Goal: Task Accomplishment & Management: Complete application form

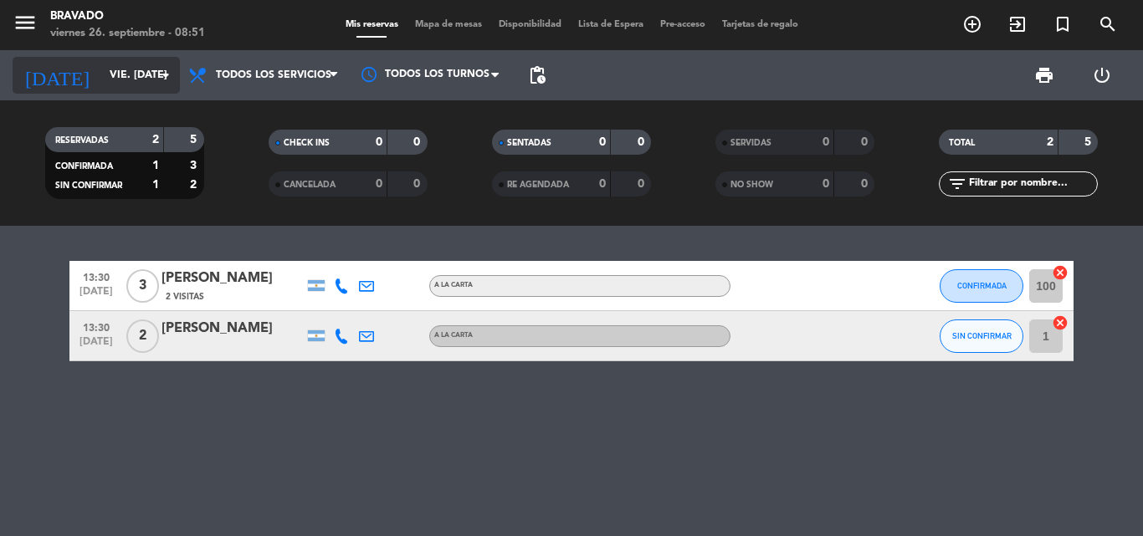
click at [123, 80] on input "vie. [DATE]" at bounding box center [171, 75] width 141 height 28
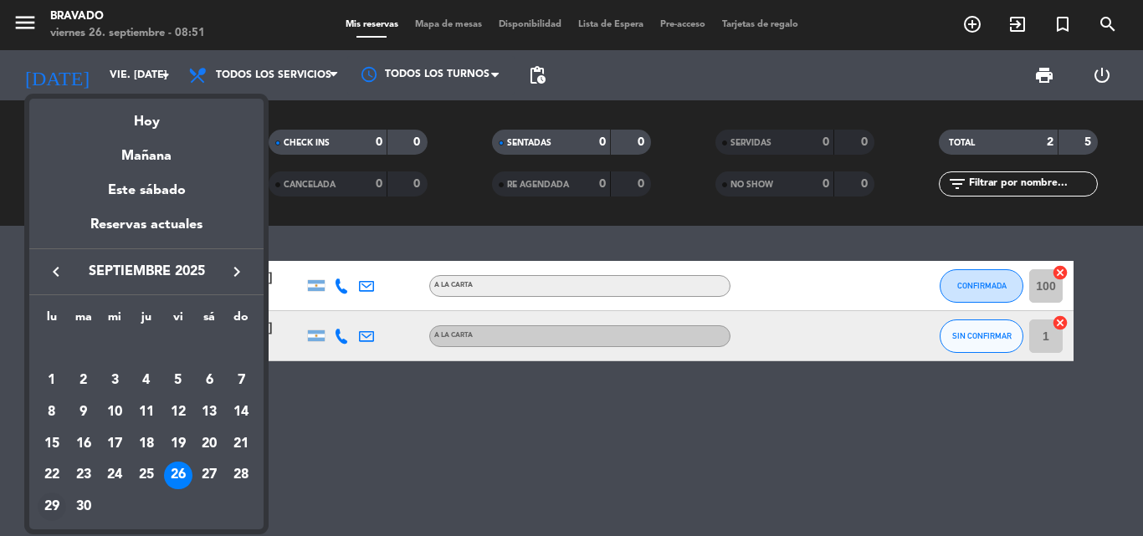
click at [47, 496] on div "29" at bounding box center [52, 507] width 28 height 28
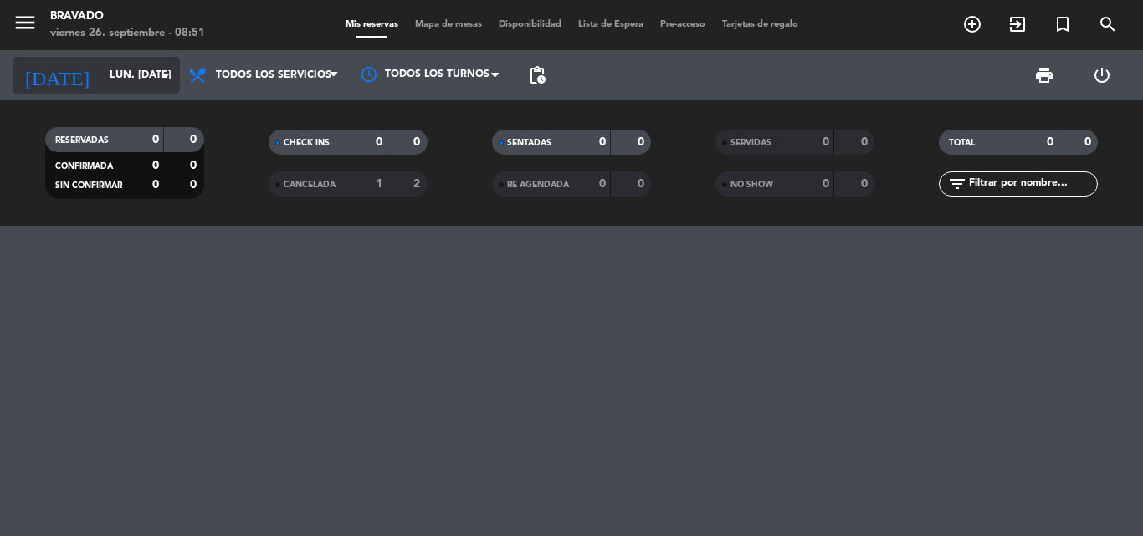
click at [135, 90] on input "lun. [DATE]" at bounding box center [171, 75] width 141 height 28
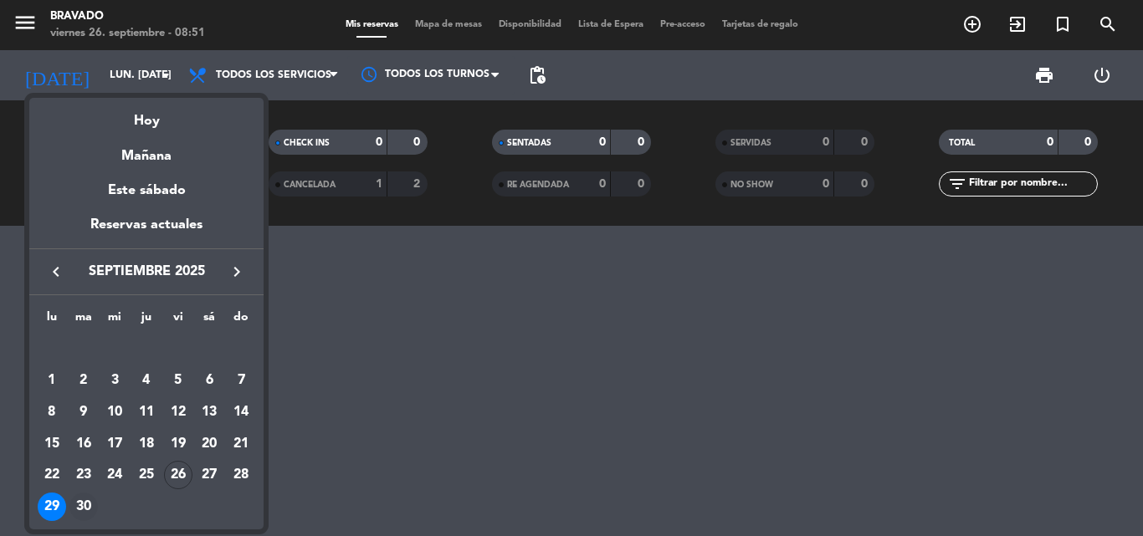
click at [86, 500] on div "30" at bounding box center [83, 507] width 28 height 28
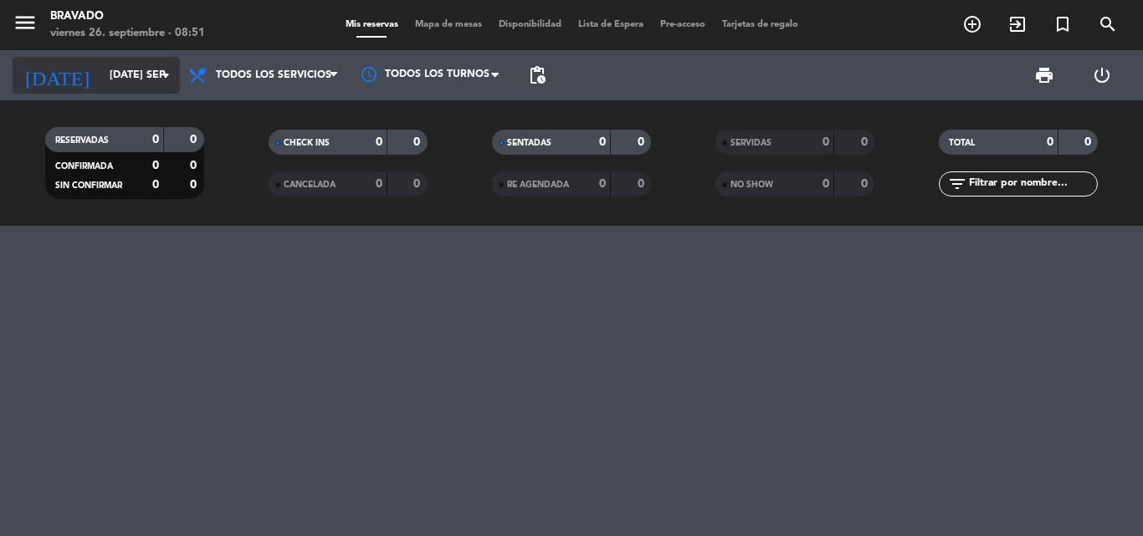
click at [133, 82] on input "[DATE] sep." at bounding box center [171, 75] width 141 height 28
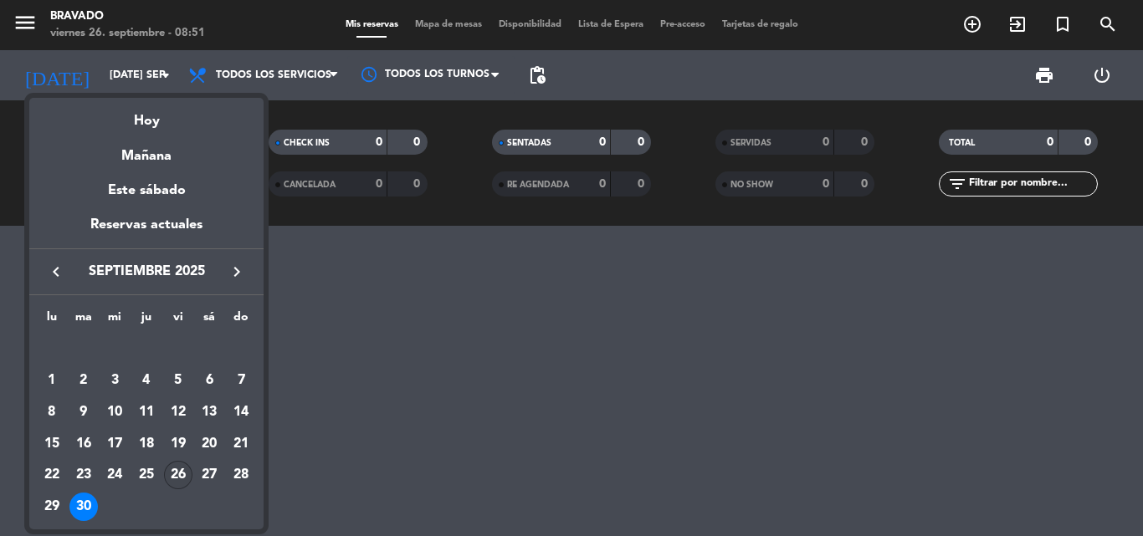
click at [177, 469] on div "26" at bounding box center [178, 475] width 28 height 28
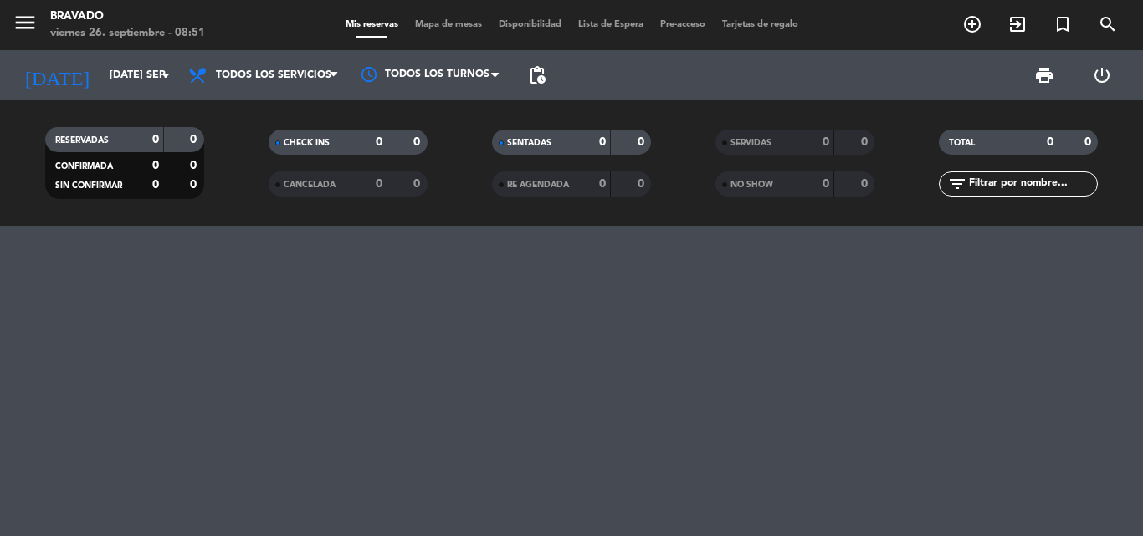
type input "vie. [DATE]"
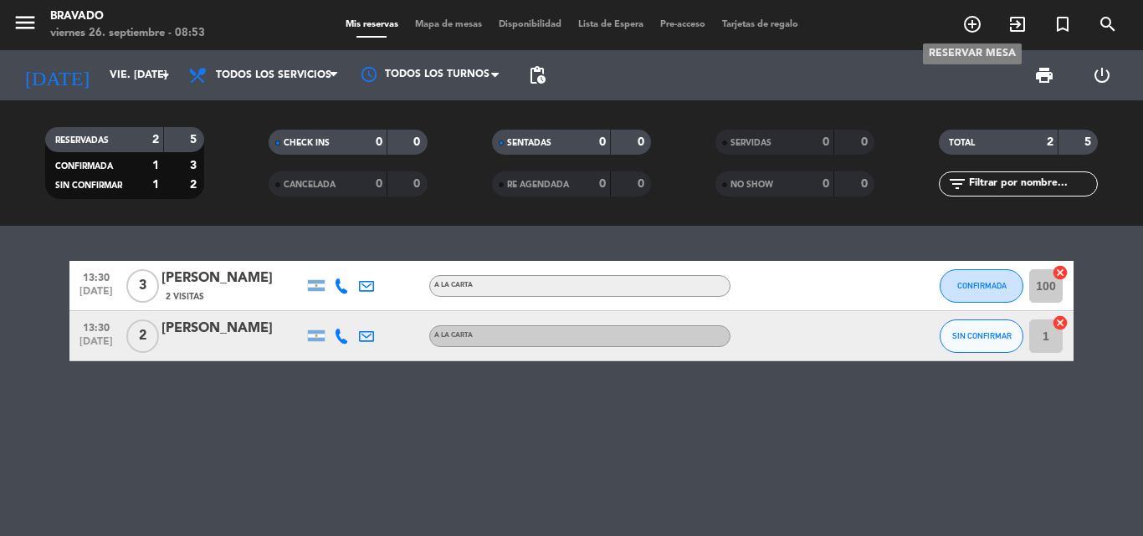
click at [975, 28] on icon "add_circle_outline" at bounding box center [972, 24] width 20 height 20
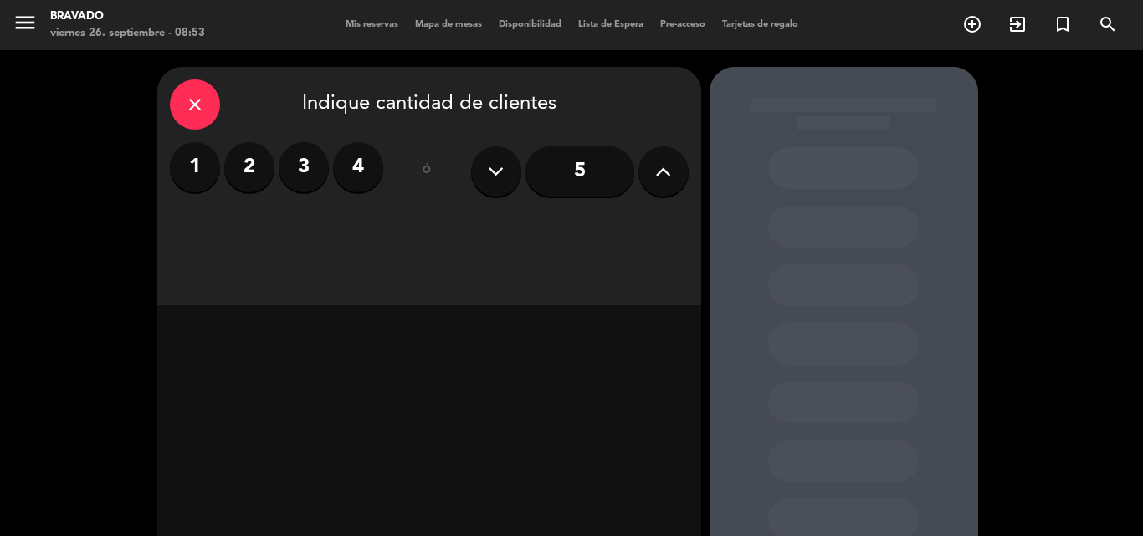
click at [654, 172] on button at bounding box center [663, 171] width 50 height 50
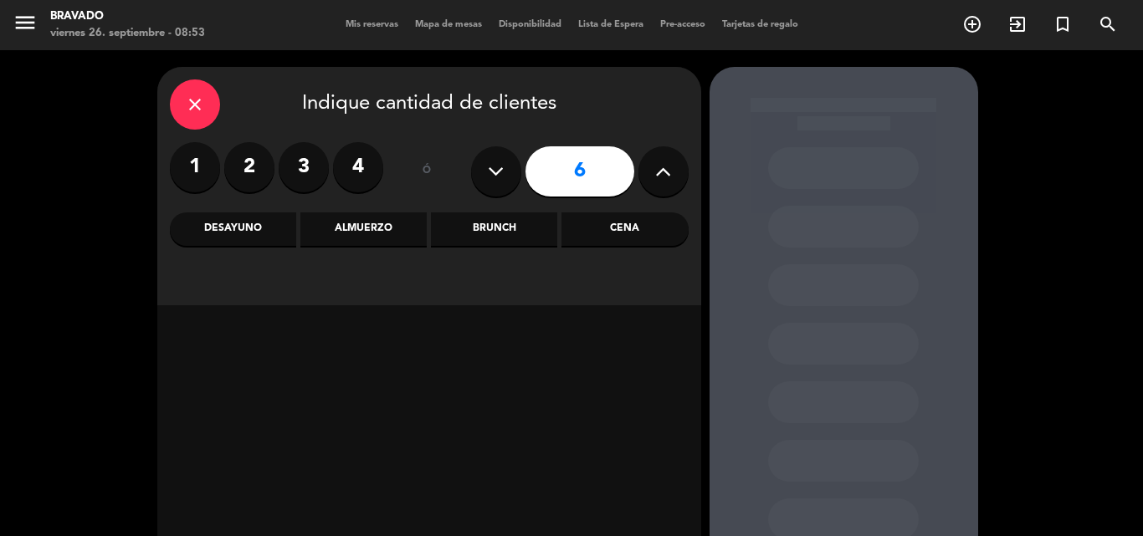
click at [567, 173] on input "6" at bounding box center [580, 171] width 109 height 50
click at [578, 169] on input "6" at bounding box center [580, 171] width 109 height 50
click at [389, 227] on div "Almuerzo" at bounding box center [363, 229] width 126 height 33
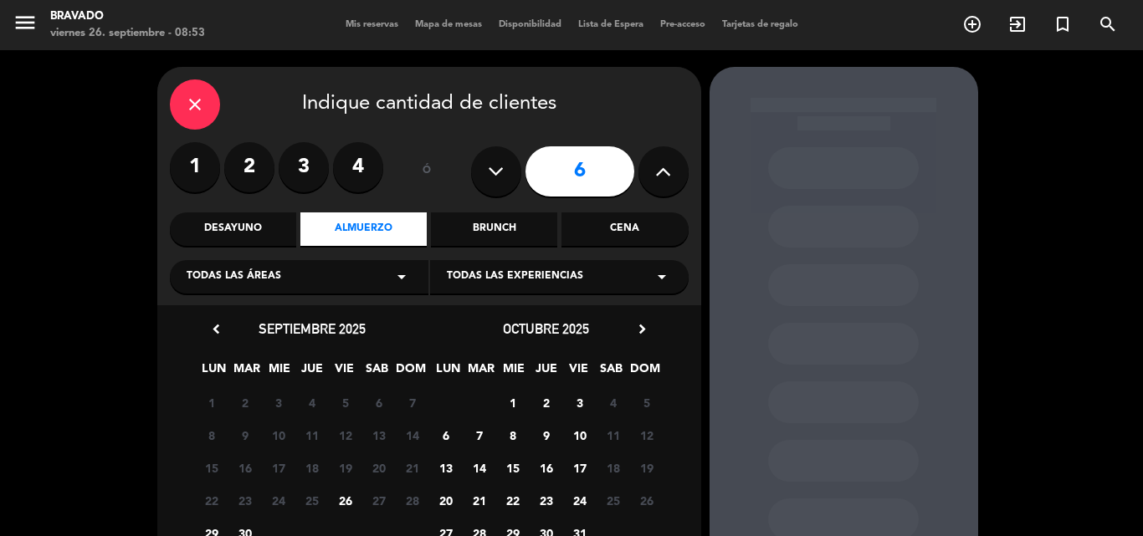
scroll to position [84, 0]
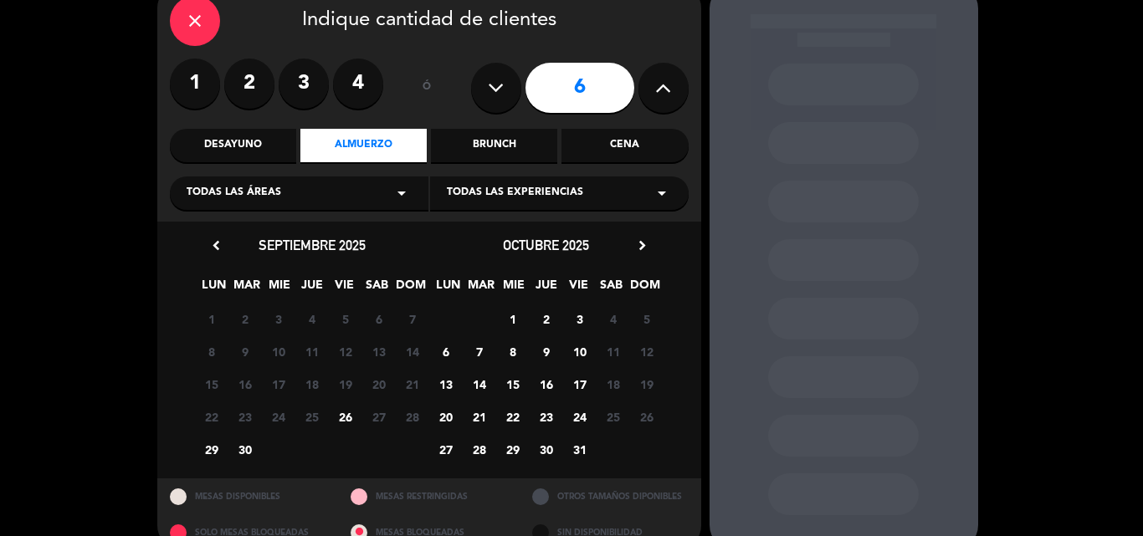
click at [209, 438] on span "29" at bounding box center [211, 450] width 28 height 28
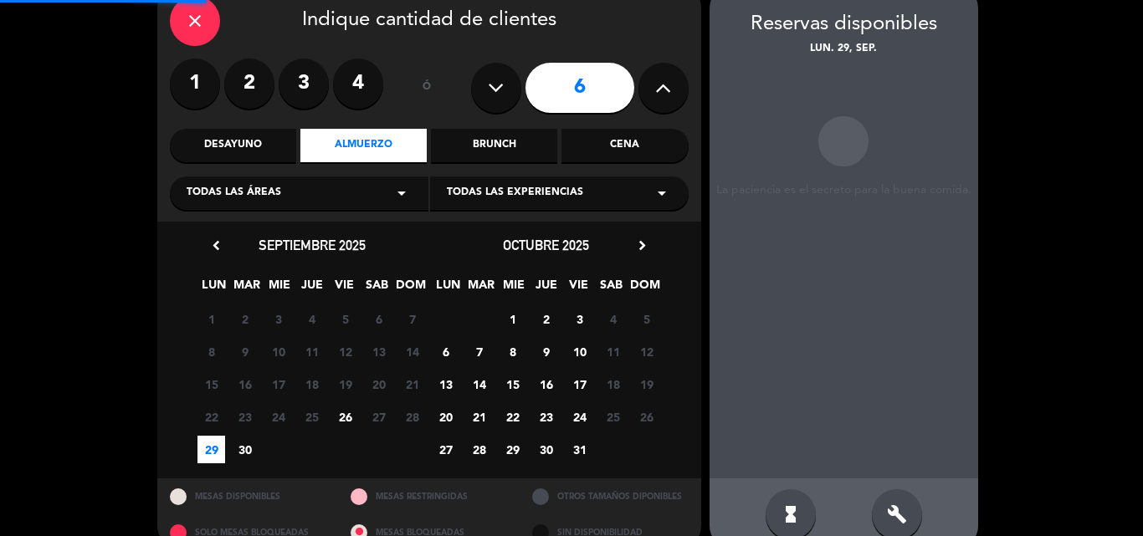
scroll to position [67, 0]
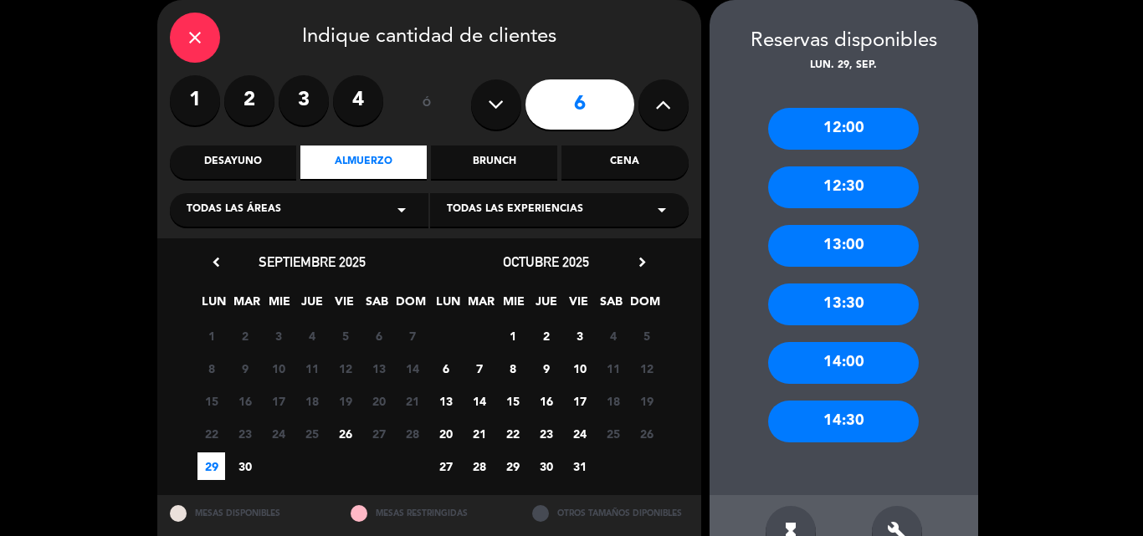
click at [839, 184] on div "12:30" at bounding box center [843, 188] width 151 height 42
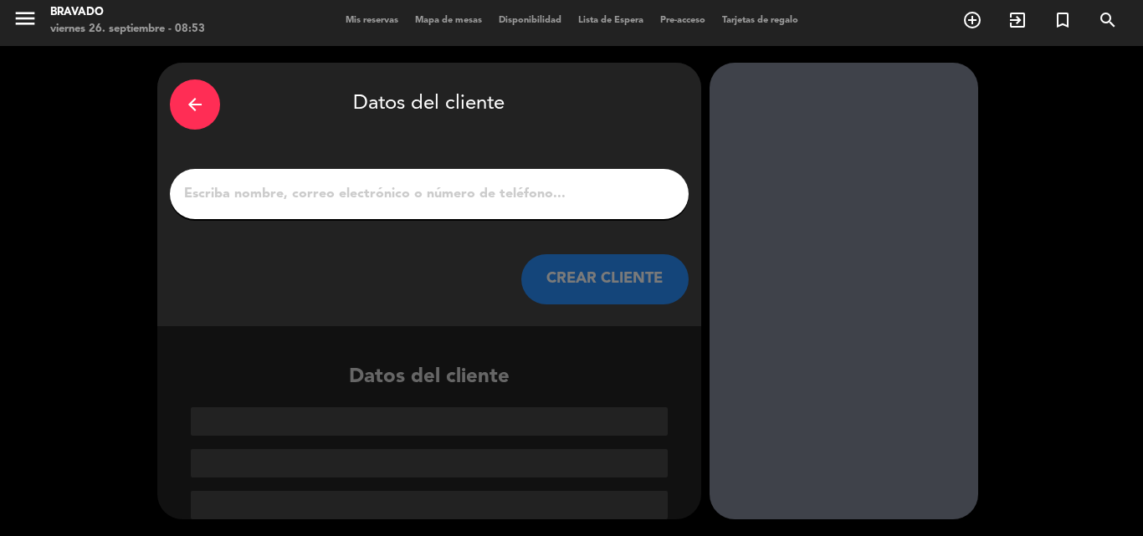
click at [557, 196] on input "1" at bounding box center [429, 193] width 494 height 23
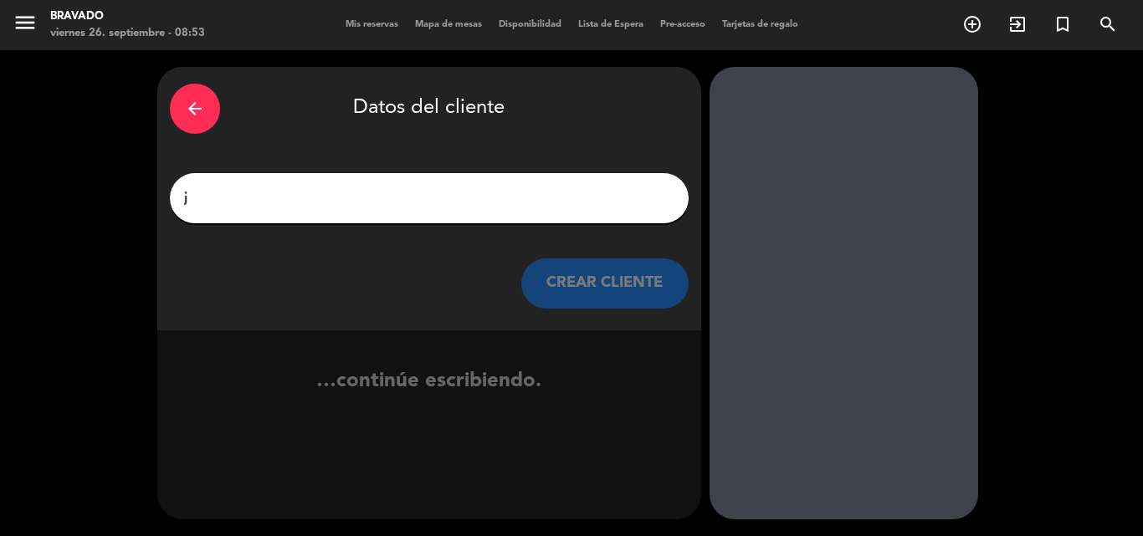
scroll to position [0, 0]
type input "j"
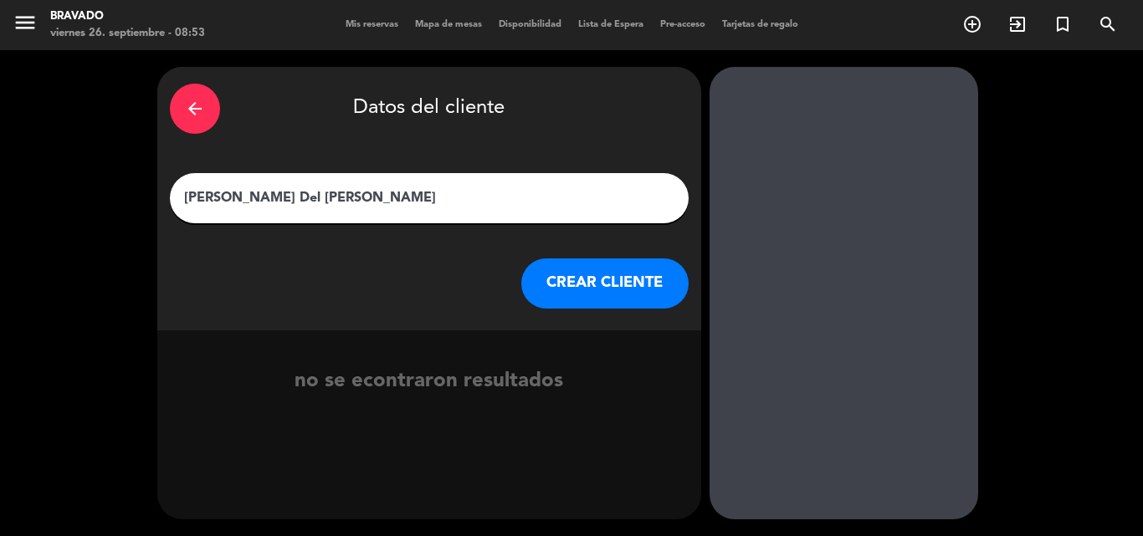
type input "[PERSON_NAME] Del [PERSON_NAME]"
click at [577, 276] on button "CREAR CLIENTE" at bounding box center [604, 284] width 167 height 50
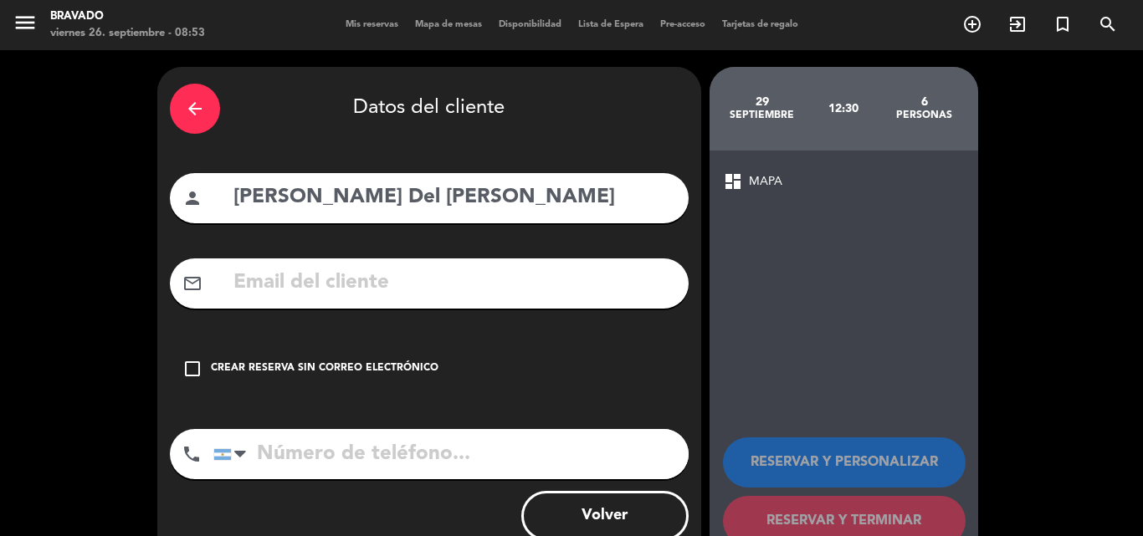
click at [344, 445] on input "tel" at bounding box center [450, 454] width 475 height 50
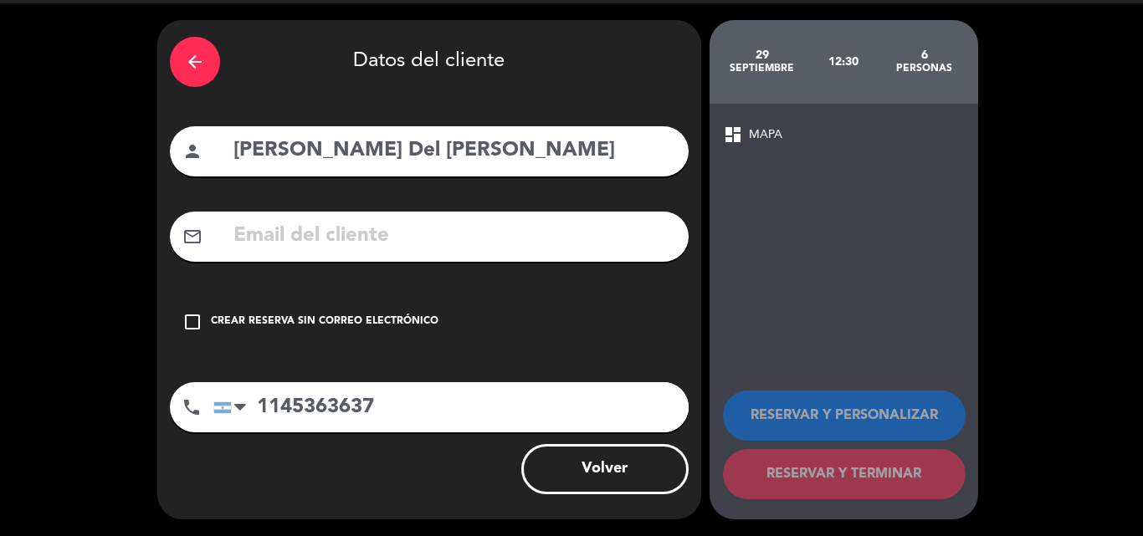
type input "1145363637"
click at [195, 323] on icon "check_box_outline_blank" at bounding box center [192, 322] width 20 height 20
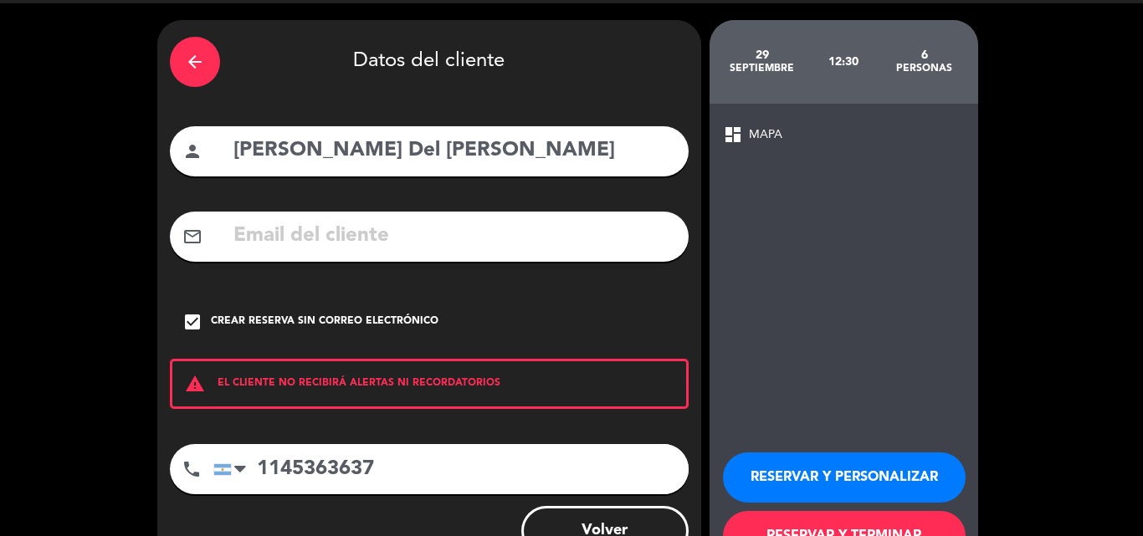
scroll to position [109, 0]
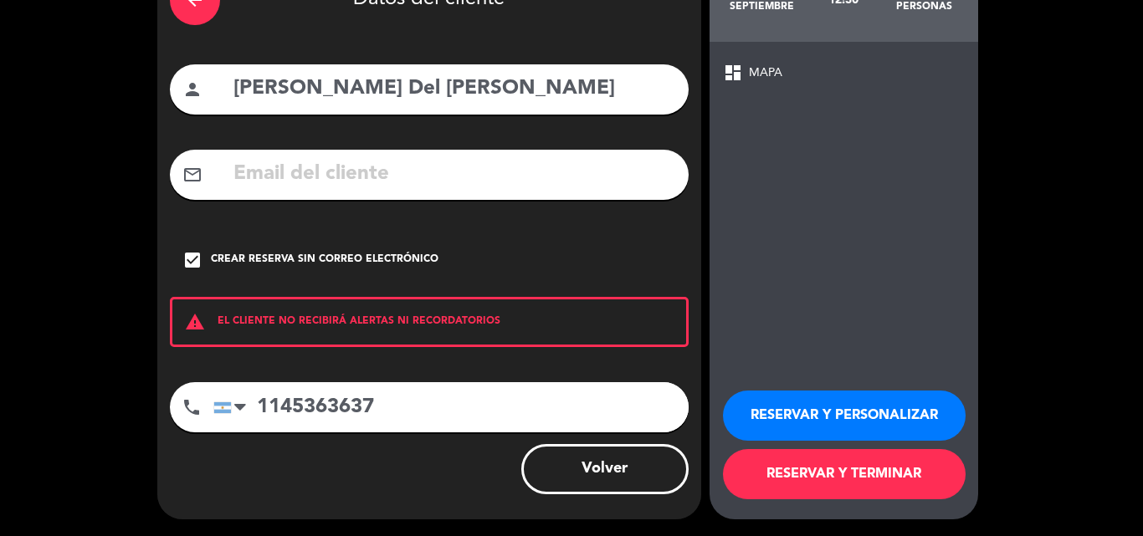
click at [801, 406] on button "RESERVAR Y PERSONALIZAR" at bounding box center [844, 416] width 243 height 50
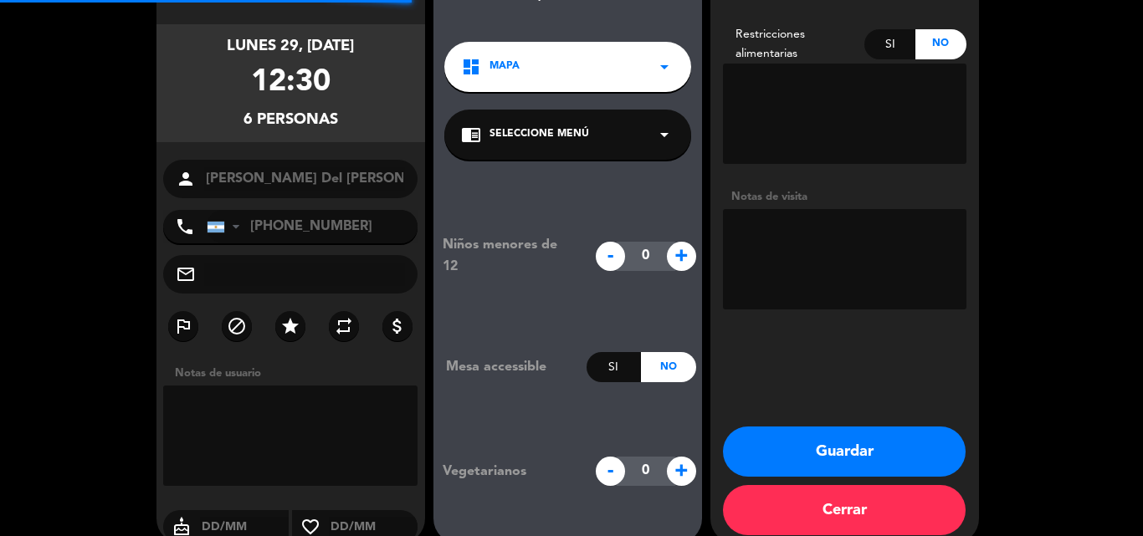
scroll to position [67, 0]
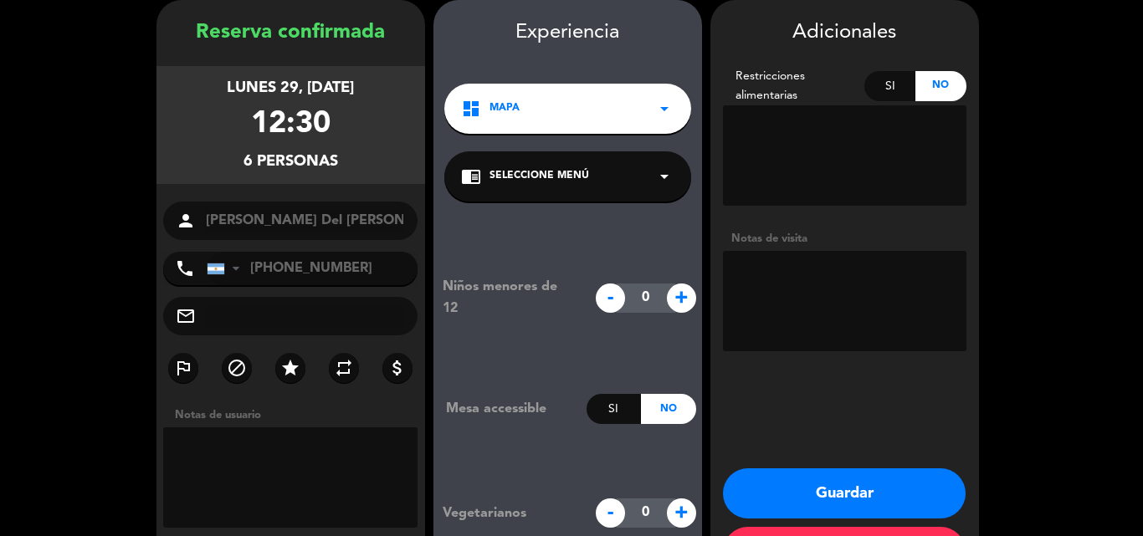
click at [269, 440] on textarea at bounding box center [290, 478] width 255 height 100
drag, startPoint x: 388, startPoint y: 450, endPoint x: 130, endPoint y: 490, distance: 261.7
click at [129, 490] on booking-confirmed "Reserva confirmada lunes 29, [DATE] 12:30 6 personas person [PERSON_NAME] Del […" at bounding box center [572, 293] width 1110 height 586
type textarea "[PERSON_NAME] del [PERSON_NAME]"
click at [864, 305] on textarea at bounding box center [845, 301] width 244 height 100
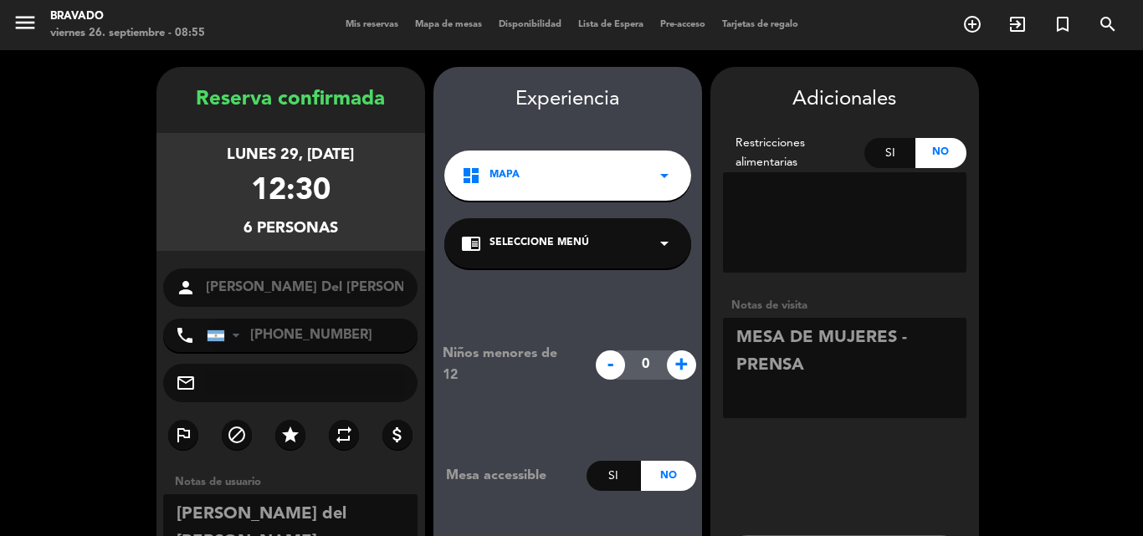
scroll to position [133, 0]
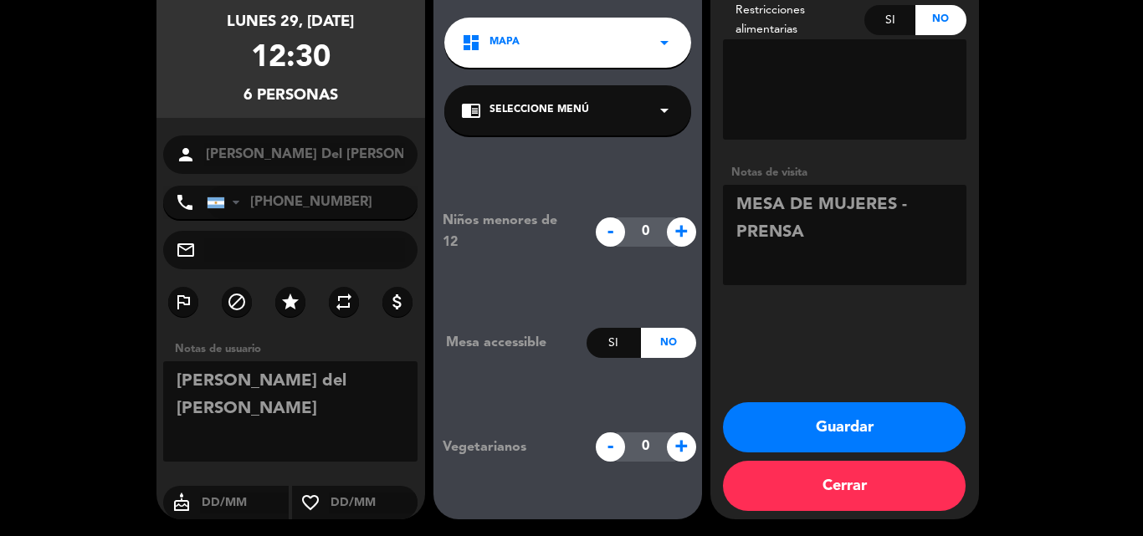
type textarea "MESA DE MUJERES - PRENSA"
click at [848, 423] on button "Guardar" at bounding box center [844, 428] width 243 height 50
